Goal: Task Accomplishment & Management: Manage account settings

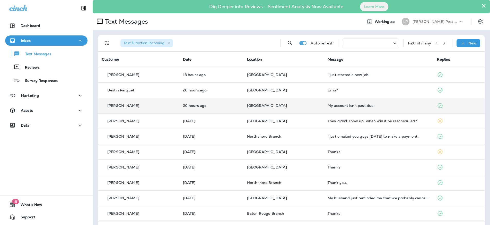
click at [316, 107] on td "[GEOGRAPHIC_DATA]" at bounding box center [283, 105] width 81 height 15
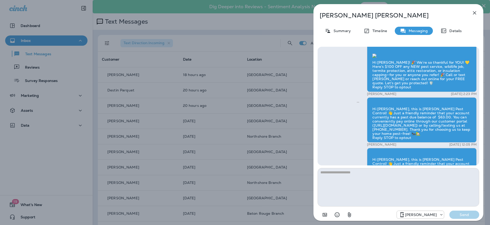
scroll to position [-934, 0]
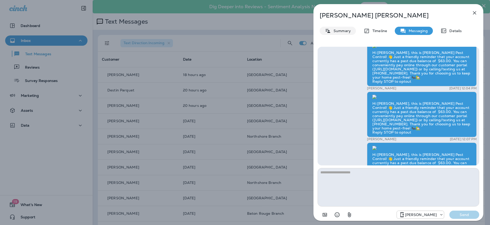
click at [341, 30] on p "Summary" at bounding box center [341, 31] width 20 height 4
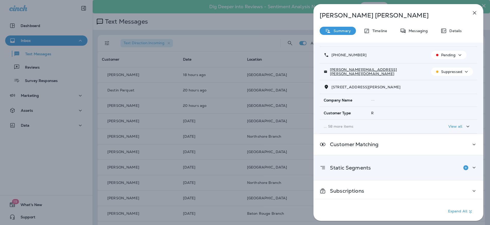
scroll to position [29, 0]
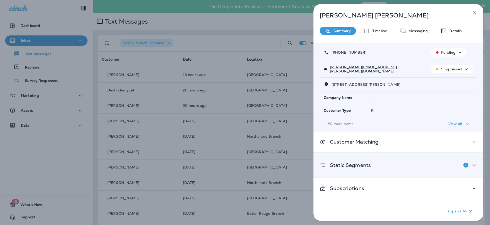
click at [472, 166] on icon at bounding box center [474, 165] width 6 height 6
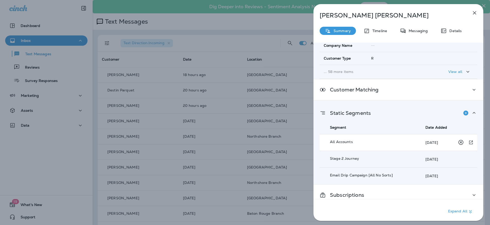
scroll to position [87, 0]
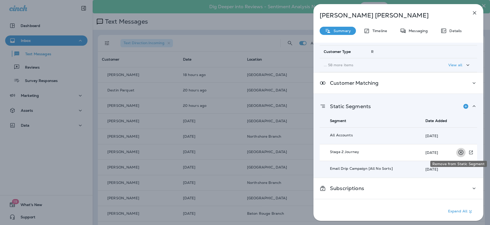
click at [459, 152] on icon "Remove from Static Segment" at bounding box center [460, 152] width 6 height 6
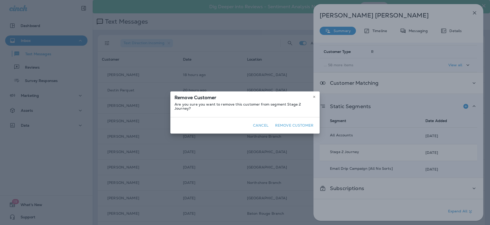
click at [283, 123] on button "Remove Customer" at bounding box center [294, 126] width 42 height 8
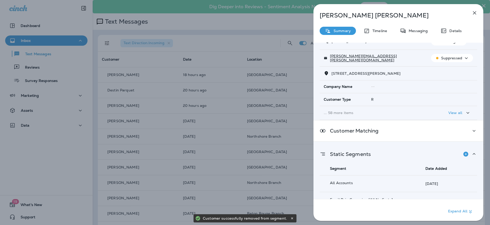
scroll to position [0, 0]
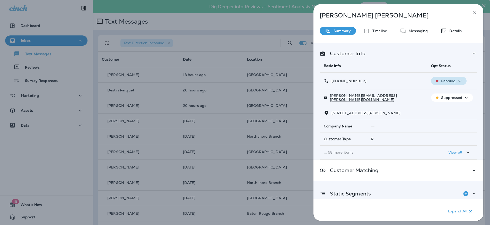
click at [447, 78] on button "Pending" at bounding box center [449, 81] width 36 height 8
click at [440, 94] on p "Opt out" at bounding box center [445, 93] width 14 height 4
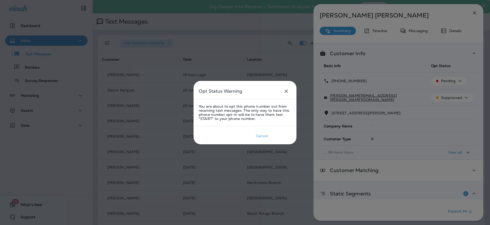
click at [285, 135] on div "Confirm" at bounding box center [281, 136] width 14 height 4
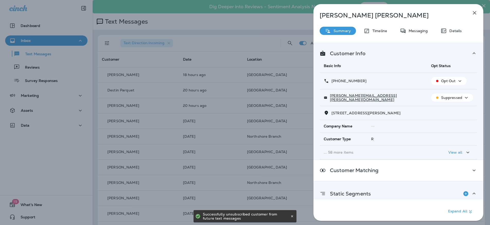
click at [459, 97] on p "Suppressed" at bounding box center [451, 98] width 21 height 4
click at [440, 111] on icon "button" at bounding box center [438, 110] width 5 height 5
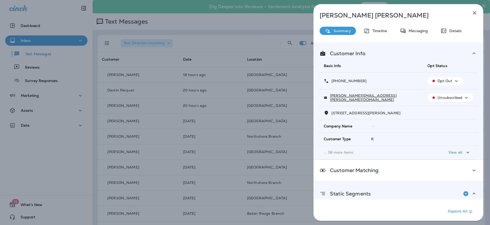
click at [474, 14] on icon "button" at bounding box center [474, 13] width 6 height 6
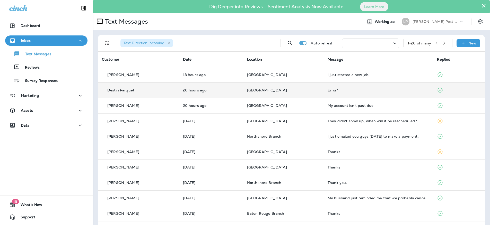
click at [154, 88] on div "Destin Parquet" at bounding box center [138, 90] width 73 height 5
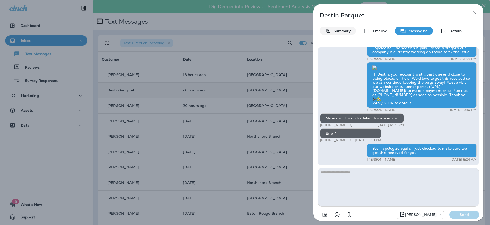
click at [343, 31] on p "Summary" at bounding box center [341, 31] width 20 height 4
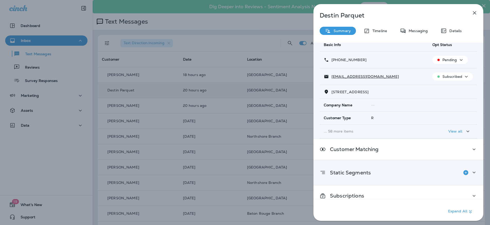
scroll to position [29, 0]
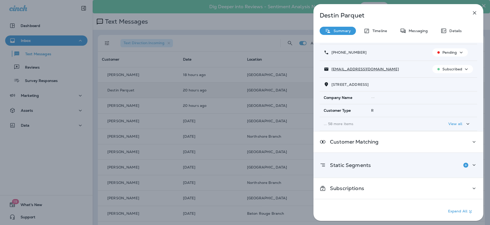
click at [471, 163] on icon at bounding box center [474, 165] width 6 height 6
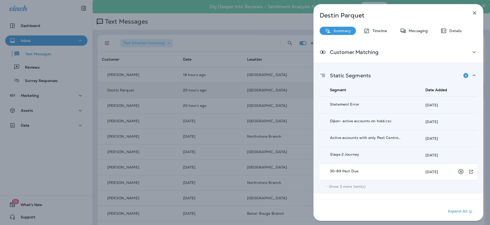
scroll to position [121, 0]
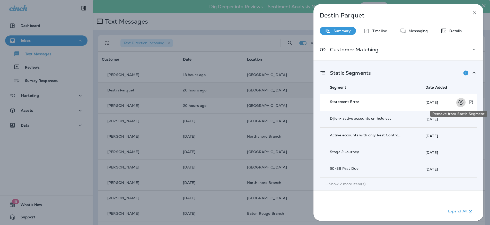
click at [457, 101] on icon "Remove from Static Segment" at bounding box center [460, 102] width 6 height 6
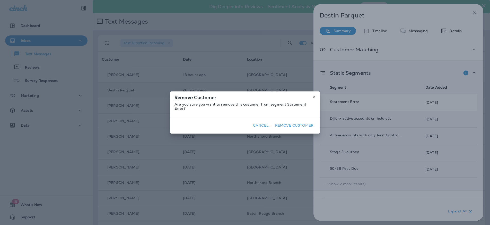
click at [289, 123] on button "Remove Customer" at bounding box center [294, 126] width 42 height 8
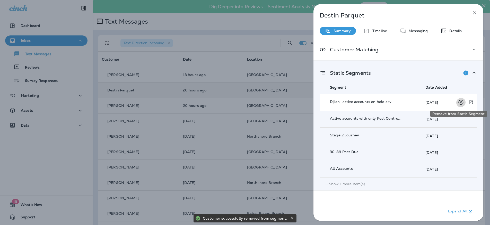
click at [461, 103] on icon "Remove from Static Segment" at bounding box center [460, 102] width 6 height 6
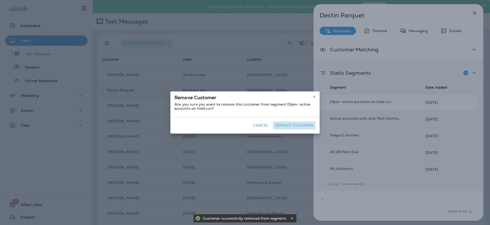
click at [299, 124] on button "Remove Customer" at bounding box center [294, 126] width 42 height 8
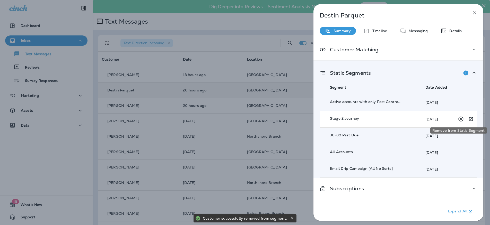
click at [457, 119] on icon "Remove from Static Segment" at bounding box center [460, 119] width 6 height 6
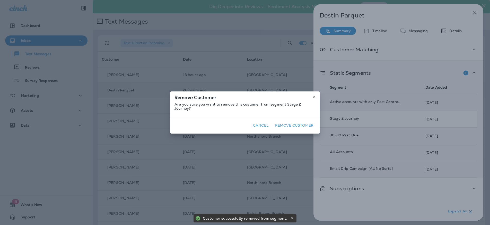
click at [291, 124] on button "Remove Customer" at bounding box center [294, 126] width 42 height 8
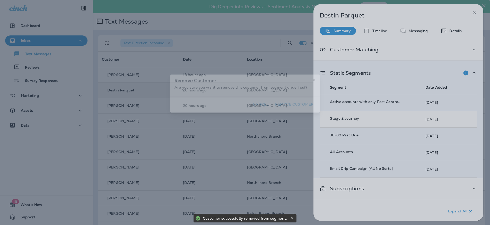
scroll to position [104, 0]
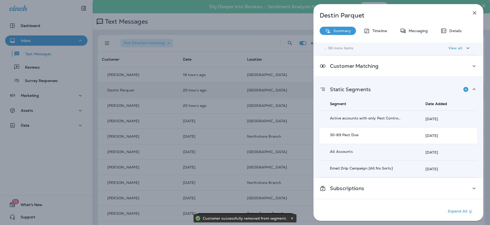
click at [457, 136] on div "[DATE]" at bounding box center [450, 136] width 50 height 10
click at [460, 135] on icon "Remove from Static Segment" at bounding box center [460, 135] width 6 height 6
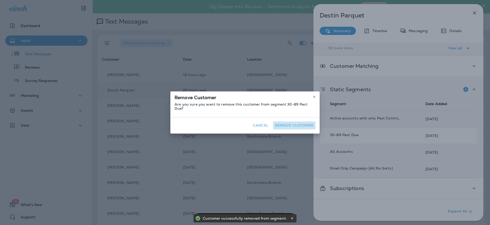
click at [305, 125] on button "Remove Customer" at bounding box center [294, 126] width 42 height 8
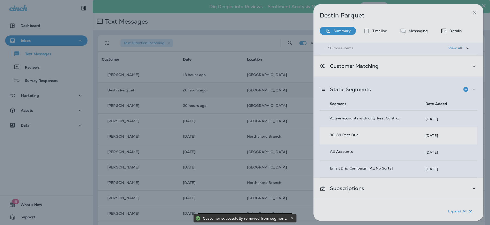
scroll to position [87, 0]
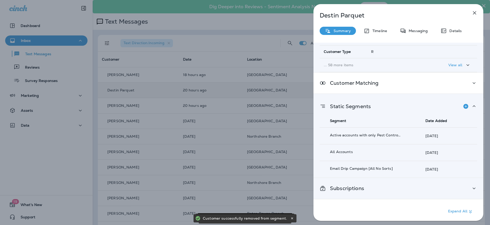
click at [375, 190] on div "Subscriptions" at bounding box center [398, 188] width 157 height 6
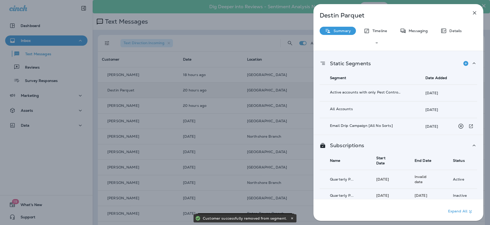
scroll to position [0, 0]
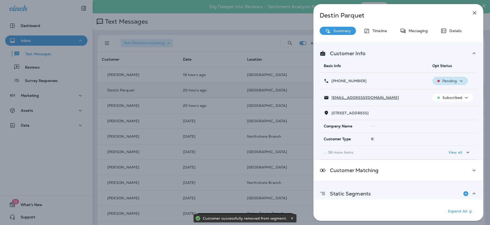
click at [452, 82] on p "Pending" at bounding box center [449, 81] width 15 height 4
click at [440, 93] on p "Opt out" at bounding box center [446, 93] width 14 height 4
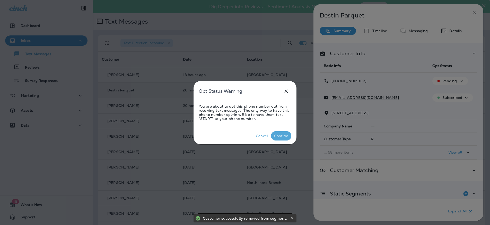
click at [284, 134] on div "Confirm" at bounding box center [281, 136] width 14 height 4
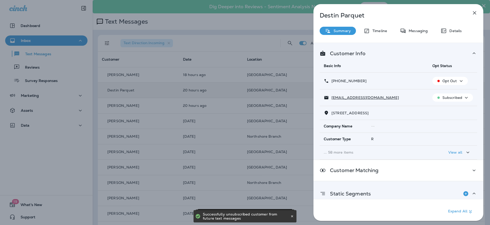
click at [452, 96] on p "Subscribed" at bounding box center [452, 98] width 20 height 4
click at [441, 110] on icon "button" at bounding box center [438, 110] width 5 height 5
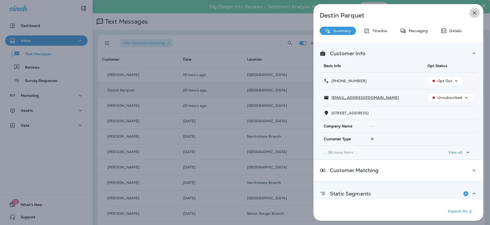
click at [476, 13] on icon "button" at bounding box center [474, 13] width 6 height 6
